Goal: Navigation & Orientation: Go to known website

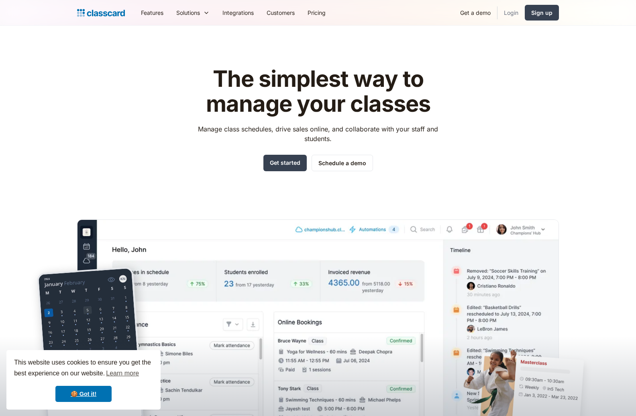
click at [506, 14] on link "Login" at bounding box center [511, 13] width 27 height 18
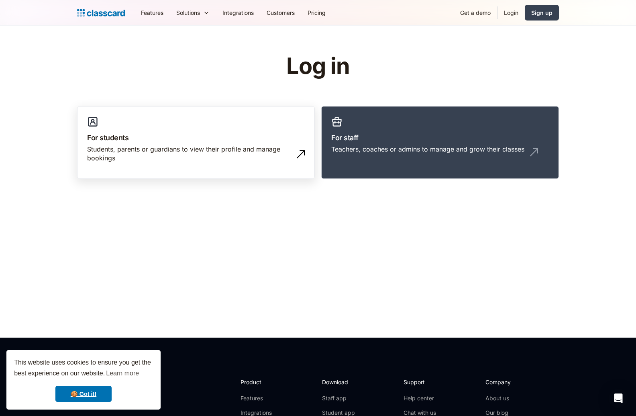
click at [179, 152] on div "Students, parents or guardians to view their profile and manage bookings" at bounding box center [188, 154] width 202 height 18
